Goal: Information Seeking & Learning: Learn about a topic

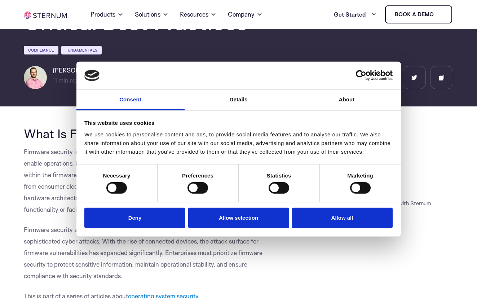
click at [142, 216] on button "Deny" at bounding box center [134, 217] width 101 height 21
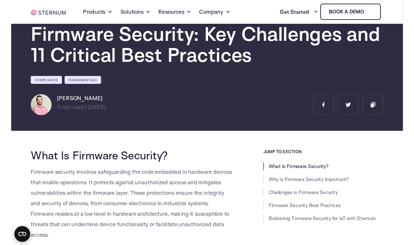
scroll to position [41, 0]
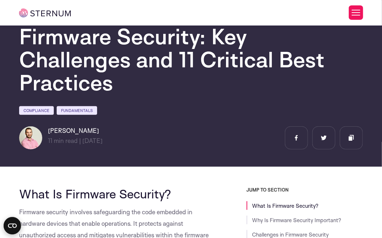
drag, startPoint x: 458, startPoint y: 2, endPoint x: 375, endPoint y: 222, distance: 235.2
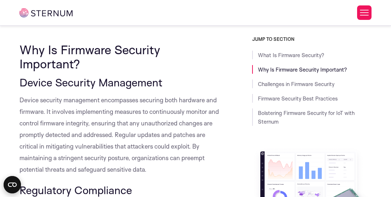
scroll to position [389, 0]
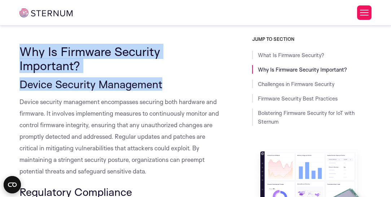
drag, startPoint x: 19, startPoint y: 48, endPoint x: 190, endPoint y: 87, distance: 175.5
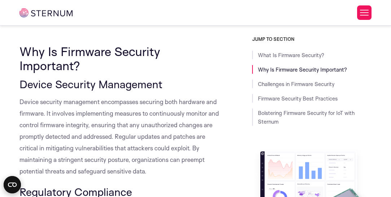
drag, startPoint x: 190, startPoint y: 87, endPoint x: 181, endPoint y: 98, distance: 14.7
click at [181, 98] on span "Device security management encompasses securing both hardware and firmware. It …" at bounding box center [119, 136] width 200 height 77
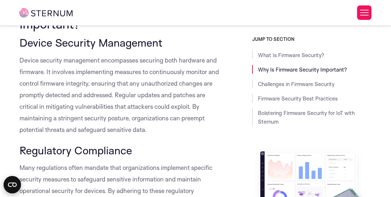
scroll to position [430, 0]
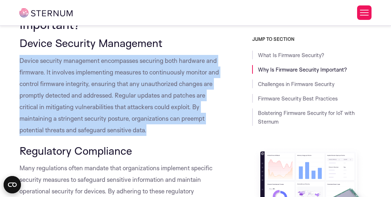
drag, startPoint x: 12, startPoint y: 61, endPoint x: 162, endPoint y: 131, distance: 165.3
click at [162, 131] on p "Device security management encompasses securing both hardware and firmware. It …" at bounding box center [119, 95] width 201 height 81
drag, startPoint x: 162, startPoint y: 131, endPoint x: 16, endPoint y: 65, distance: 160.3
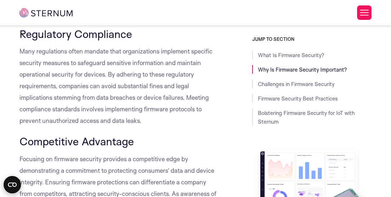
scroll to position [553, 0]
